Goal: Task Accomplishment & Management: Complete application form

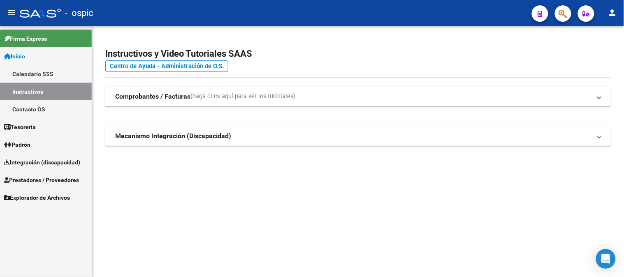
click at [29, 51] on link "Inicio" at bounding box center [46, 56] width 92 height 18
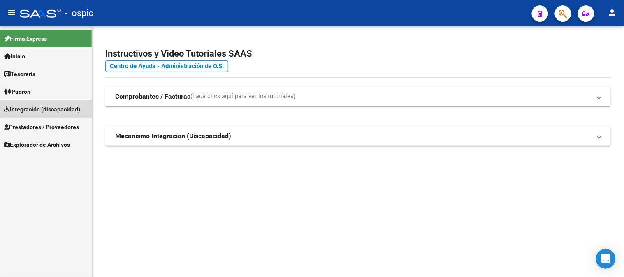
click at [30, 105] on span "Integración (discapacidad)" at bounding box center [42, 109] width 76 height 9
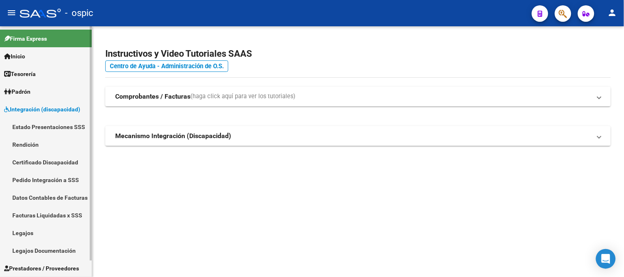
click at [42, 105] on span "Integración (discapacidad)" at bounding box center [42, 109] width 76 height 9
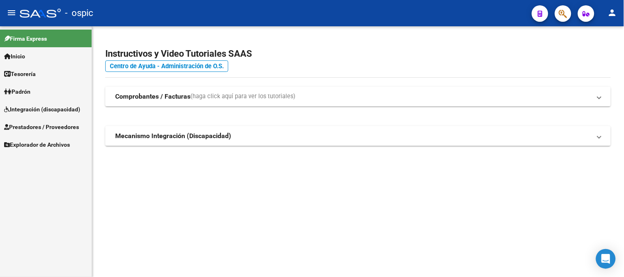
click at [42, 129] on span "Prestadores / Proveedores" at bounding box center [41, 127] width 75 height 9
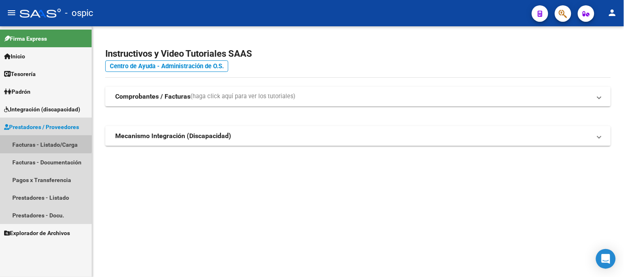
click at [42, 141] on link "Facturas - Listado/Carga" at bounding box center [46, 145] width 92 height 18
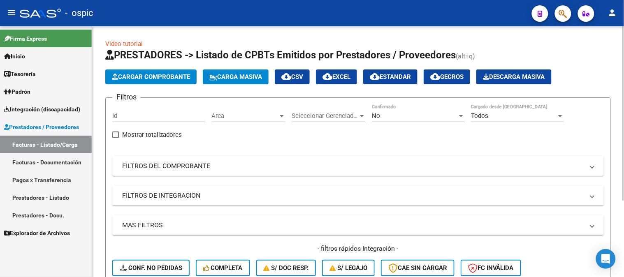
click at [162, 161] on mat-expansion-panel-header "FILTROS DEL COMPROBANTE" at bounding box center [358, 166] width 492 height 20
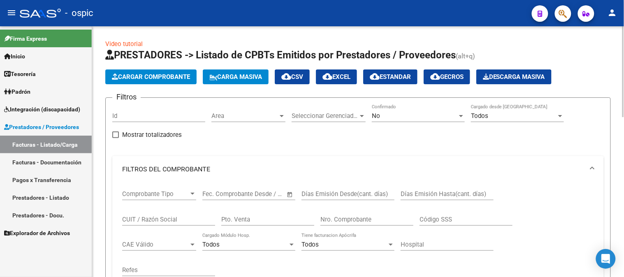
click at [162, 220] on input "CUIT / Razón Social" at bounding box center [168, 219] width 93 height 7
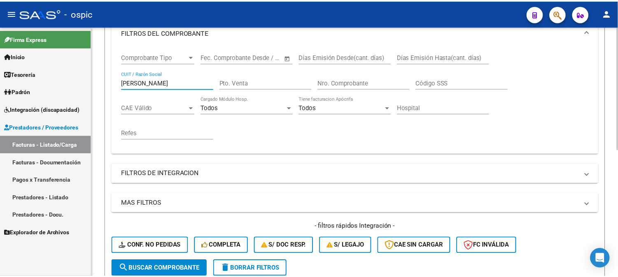
scroll to position [228, 0]
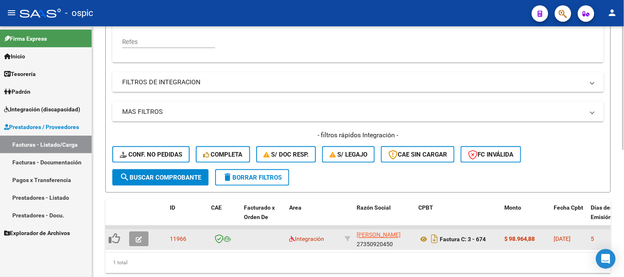
type input "LACASA"
click at [134, 241] on button "button" at bounding box center [138, 239] width 19 height 15
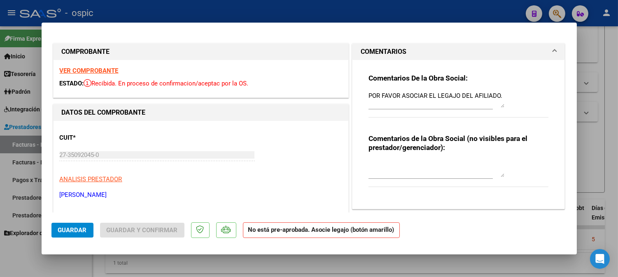
scroll to position [91, 0]
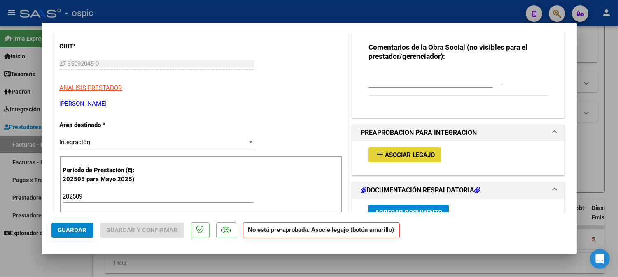
click at [390, 154] on span "Asociar Legajo" at bounding box center [410, 154] width 50 height 7
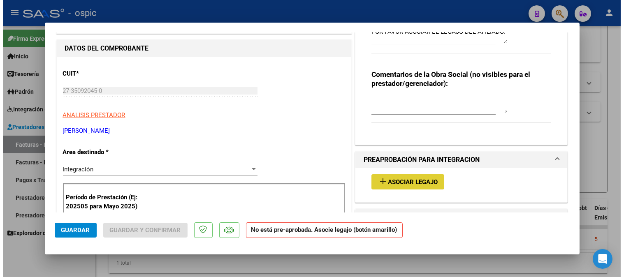
scroll to position [0, 0]
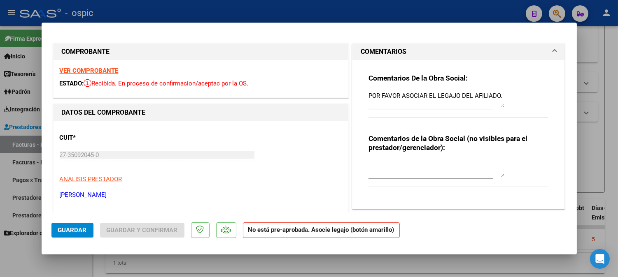
click at [93, 72] on strong "VER COMPROBANTE" at bounding box center [89, 70] width 59 height 7
type input "$ 0,00"
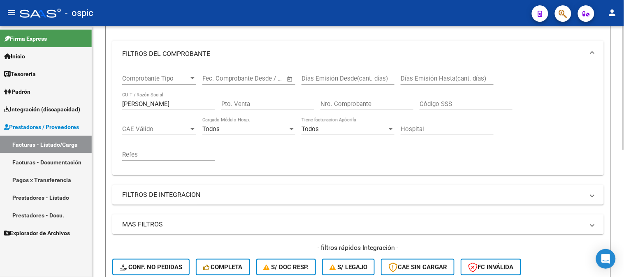
scroll to position [183, 0]
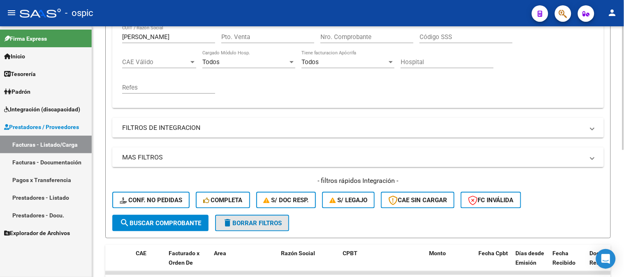
click at [249, 230] on button "delete Borrar Filtros" at bounding box center [252, 223] width 74 height 16
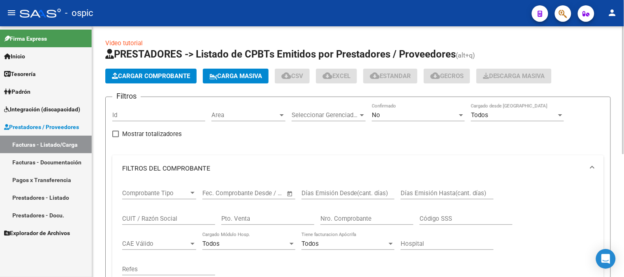
scroll to position [0, 0]
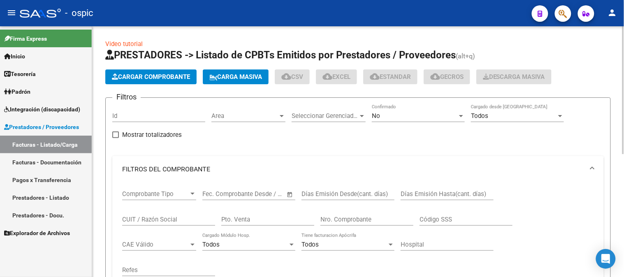
click at [393, 116] on div "No" at bounding box center [415, 115] width 86 height 7
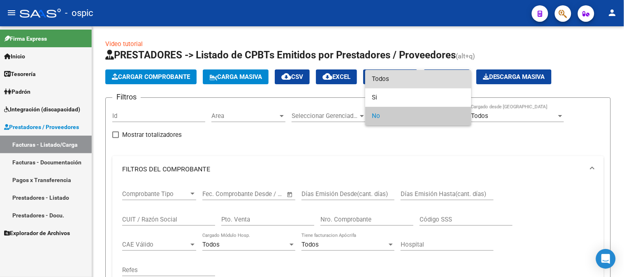
click at [393, 81] on span "Todos" at bounding box center [418, 79] width 93 height 19
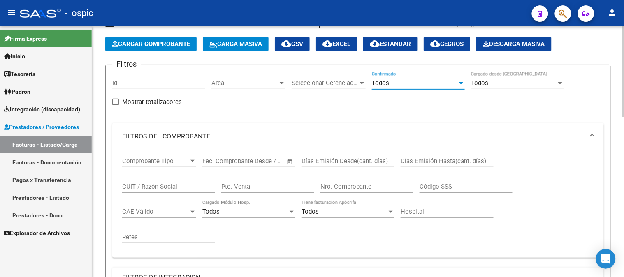
scroll to position [46, 0]
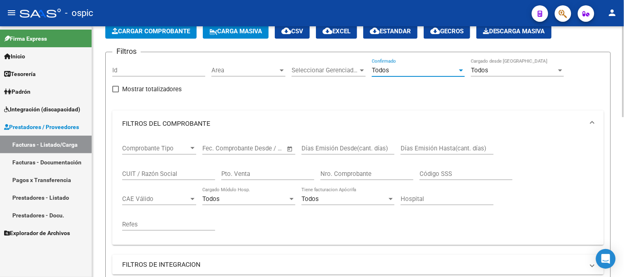
click at [174, 171] on input "CUIT / Razón Social" at bounding box center [168, 173] width 93 height 7
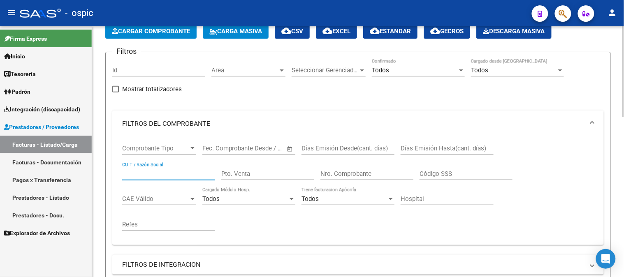
paste input "20505591101"
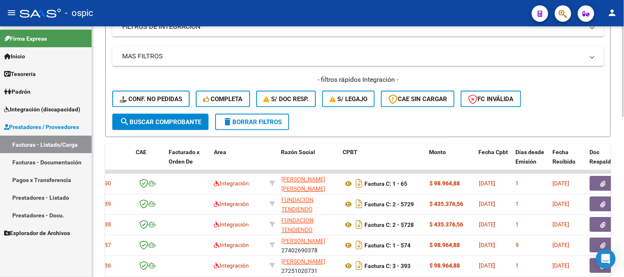
scroll to position [320, 0]
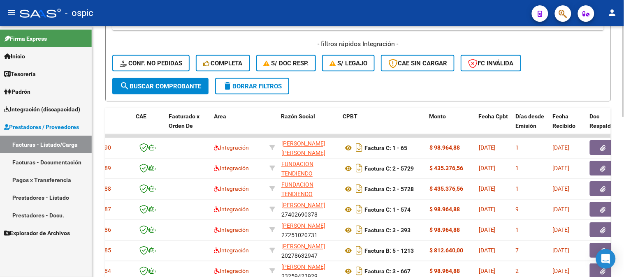
type input "20505591101"
click at [178, 83] on span "search Buscar Comprobante" at bounding box center [161, 86] width 82 height 7
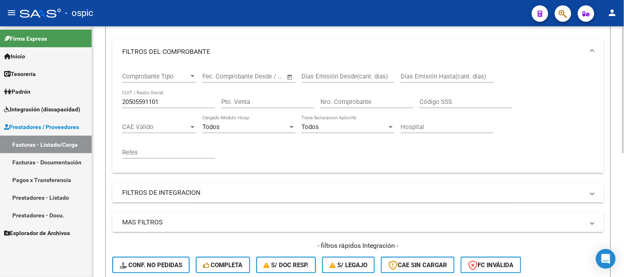
scroll to position [61, 0]
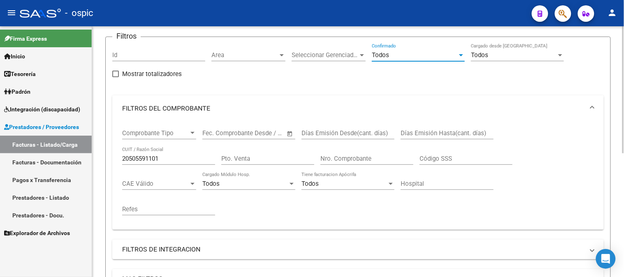
click at [405, 54] on div "Todos" at bounding box center [415, 54] width 86 height 7
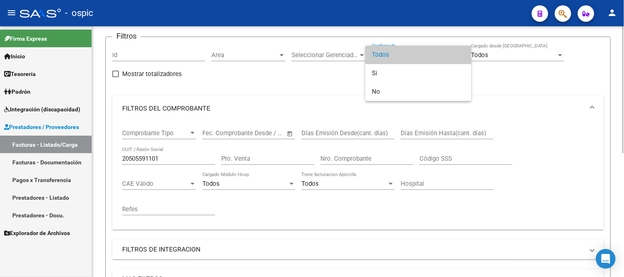
click at [405, 54] on span "Todos" at bounding box center [418, 55] width 93 height 19
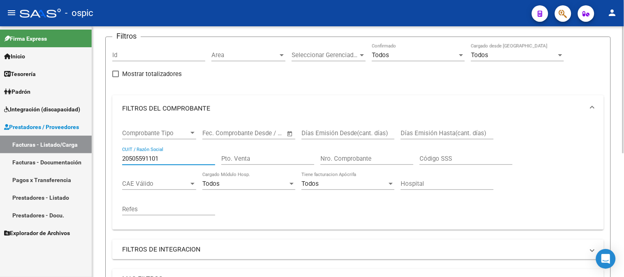
drag, startPoint x: 163, startPoint y: 158, endPoint x: 95, endPoint y: 158, distance: 67.9
click at [95, 158] on div "Video tutorial PRESTADORES -> Listado de CPBTs Emitidos por Prestadores / Prove…" at bounding box center [358, 213] width 532 height 496
click at [157, 109] on mat-panel-title "FILTROS DEL COMPROBANTE" at bounding box center [353, 108] width 462 height 9
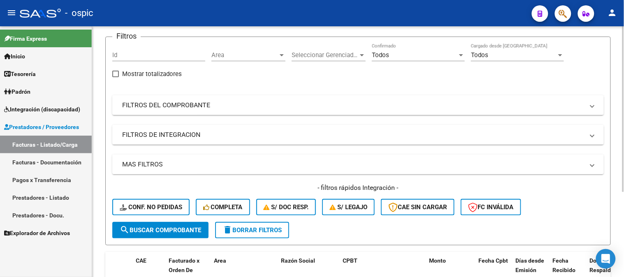
scroll to position [107, 0]
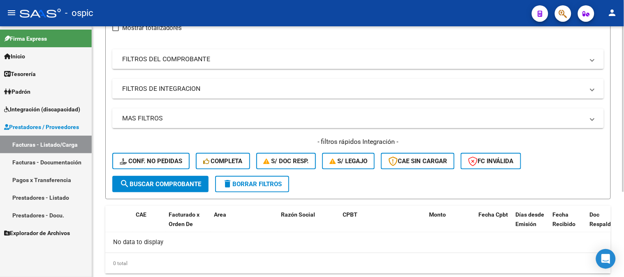
click at [164, 91] on mat-panel-title "FILTROS DE INTEGRACION" at bounding box center [353, 88] width 462 height 9
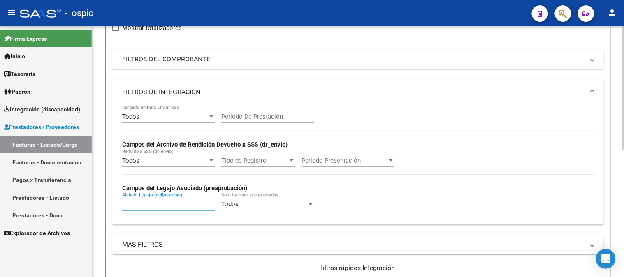
click at [168, 205] on input "Afiliado Legajo (cuil/nombre)" at bounding box center [168, 204] width 93 height 7
paste input "20505591101"
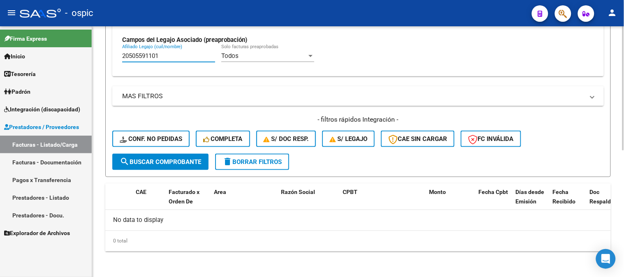
type input "20505591101"
click at [152, 158] on span "search Buscar Comprobante" at bounding box center [161, 161] width 82 height 7
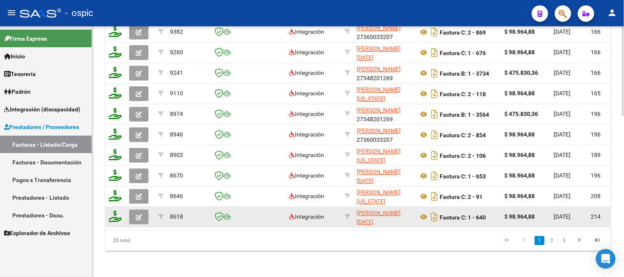
scroll to position [363, 0]
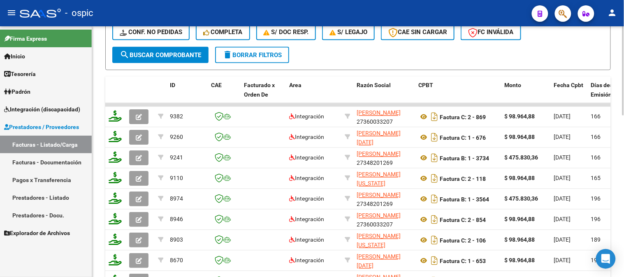
click at [266, 57] on span "delete Borrar Filtros" at bounding box center [252, 54] width 59 height 7
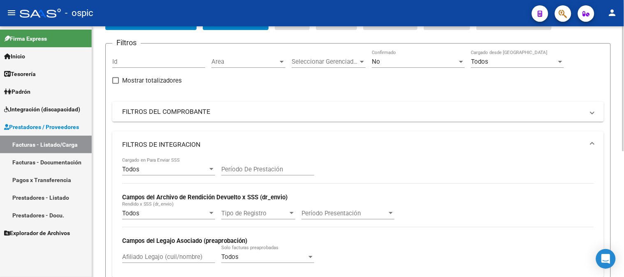
scroll to position [25, 0]
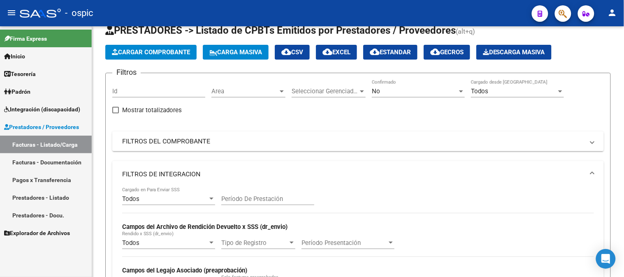
click at [60, 128] on span "Prestadores / Proveedores" at bounding box center [41, 127] width 75 height 9
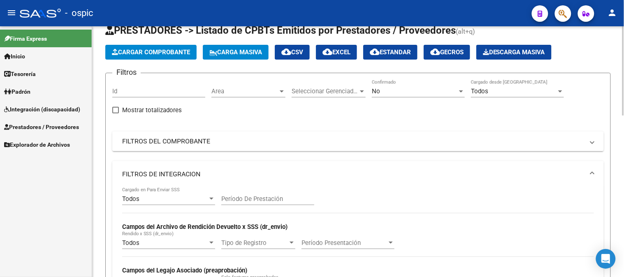
click at [176, 170] on mat-panel-title "FILTROS DE INTEGRACION" at bounding box center [353, 174] width 462 height 9
